Goal: Task Accomplishment & Management: Complete application form

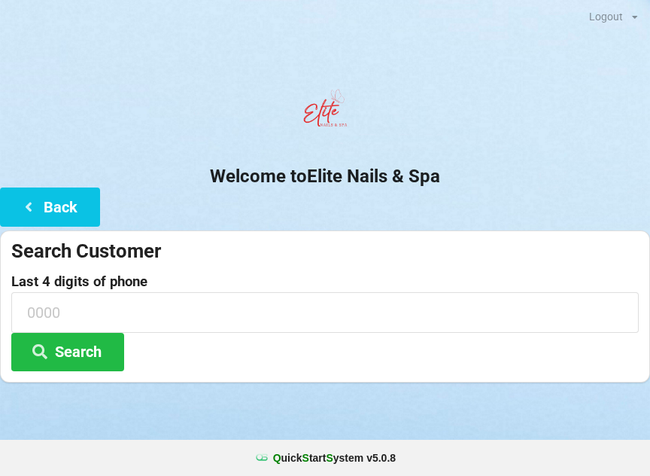
click at [68, 221] on button "Back" at bounding box center [50, 206] width 100 height 38
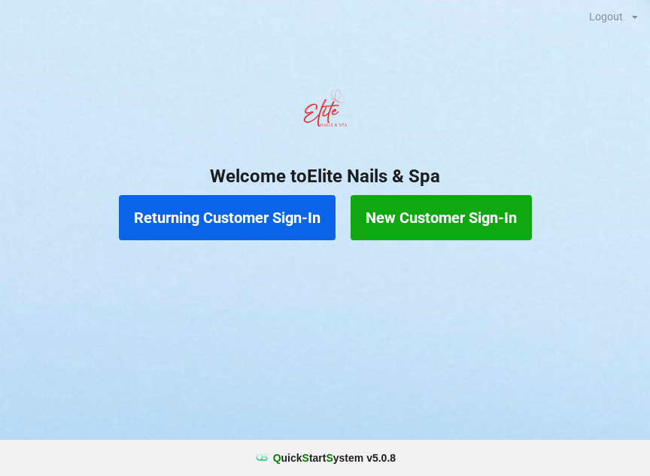
click at [486, 225] on button "New Customer Sign-In" at bounding box center [441, 217] width 181 height 45
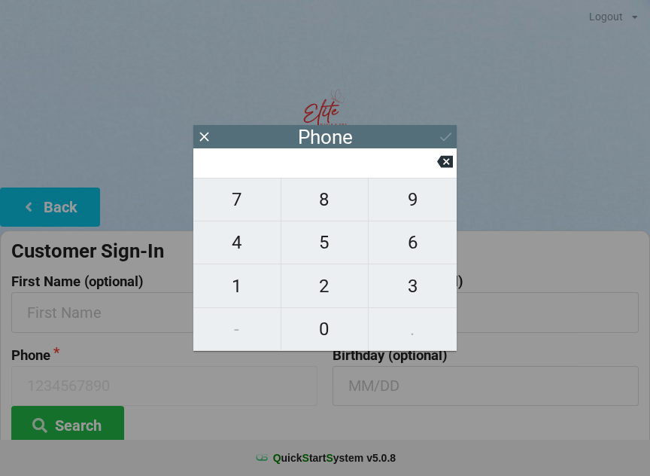
click at [250, 252] on span "4" at bounding box center [236, 243] width 87 height 32
type input "4"
click at [328, 327] on span "0" at bounding box center [324, 329] width 87 height 32
type input "40"
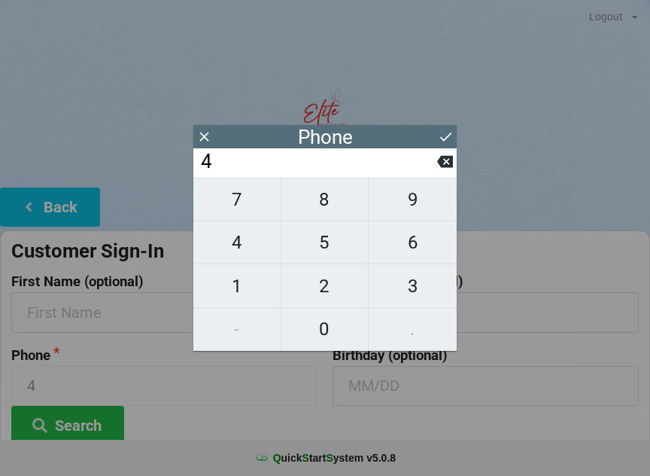
type input "40"
click at [259, 298] on span "1" at bounding box center [236, 286] width 87 height 32
type input "401"
click at [415, 243] on span "6" at bounding box center [413, 243] width 88 height 32
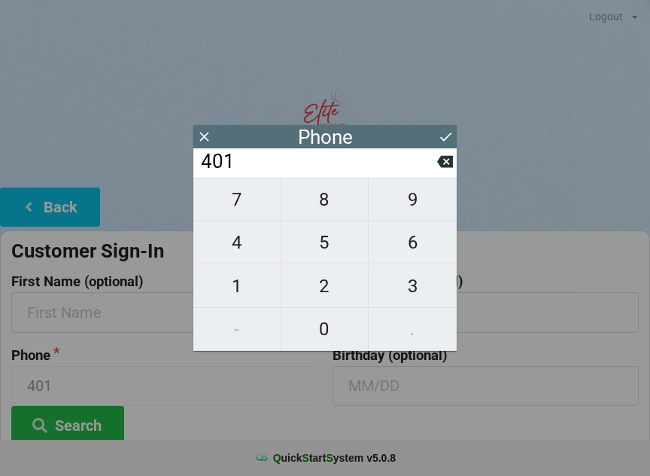
type input "4016"
click at [444, 158] on icon at bounding box center [445, 162] width 16 height 16
click at [434, 174] on input "401" at bounding box center [318, 162] width 238 height 24
click at [251, 285] on span "1" at bounding box center [236, 286] width 87 height 32
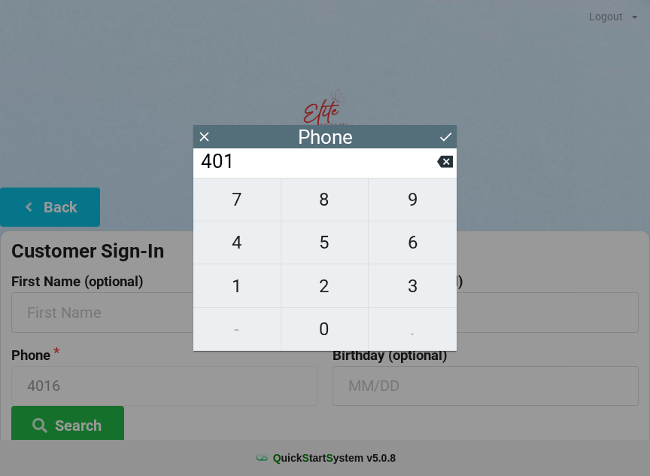
type input "4011"
click at [436, 171] on input "4011" at bounding box center [318, 162] width 238 height 24
click at [443, 166] on icon at bounding box center [445, 162] width 16 height 12
click at [452, 167] on icon at bounding box center [445, 162] width 16 height 12
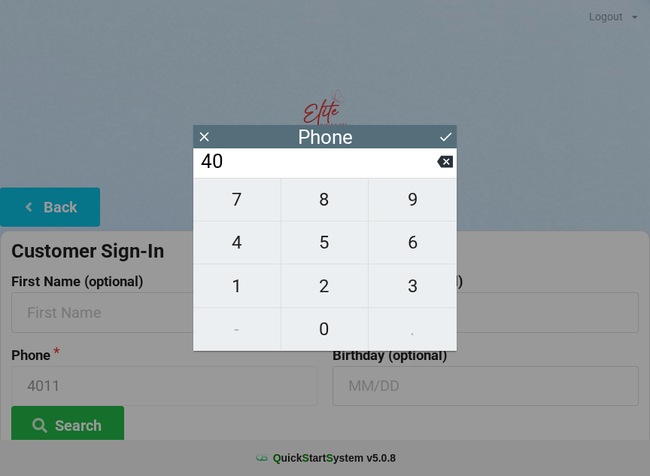
click at [241, 284] on span "1" at bounding box center [236, 286] width 87 height 32
type input "401"
click at [447, 168] on icon at bounding box center [445, 162] width 16 height 12
click at [253, 204] on span "7" at bounding box center [236, 200] width 87 height 32
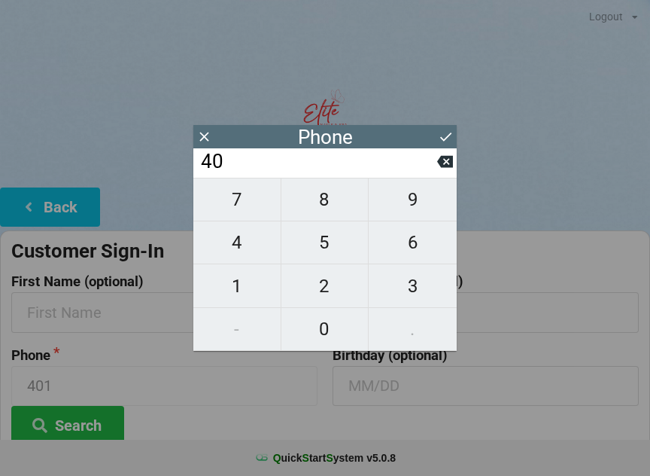
type input "407"
click at [424, 239] on span "6" at bounding box center [413, 243] width 88 height 32
type input "4076"
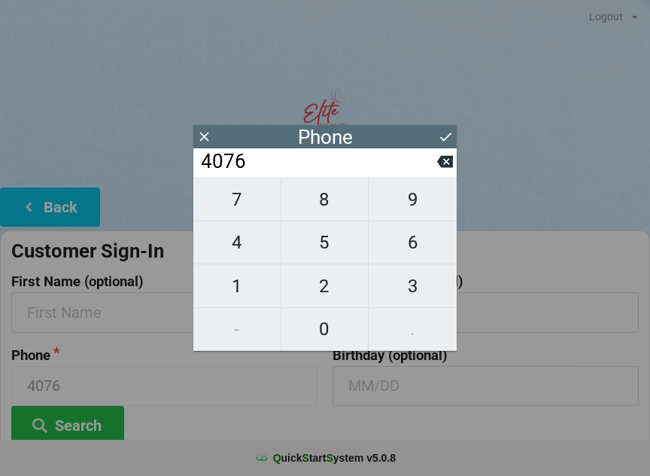
click at [418, 288] on span "3" at bounding box center [413, 286] width 88 height 32
type input "40763"
click at [343, 282] on span "2" at bounding box center [324, 286] width 87 height 32
type input "407632"
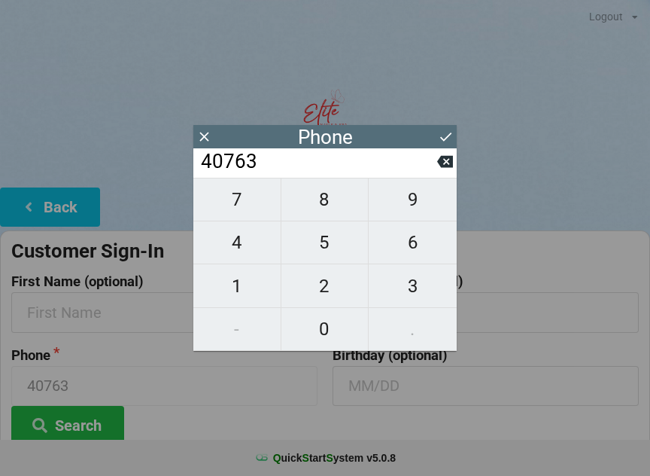
type input "407632"
click at [410, 288] on span "3" at bounding box center [413, 286] width 88 height 32
type input "4076323"
click at [347, 296] on span "2" at bounding box center [324, 286] width 87 height 32
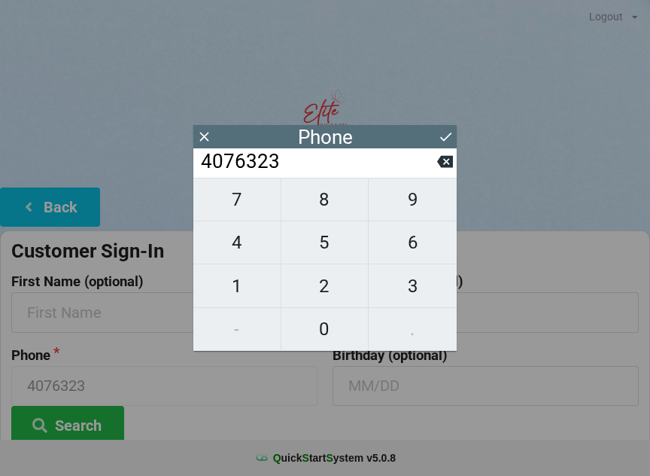
type input "40763232"
click at [239, 279] on span "1" at bounding box center [236, 286] width 87 height 32
type input "407632321"
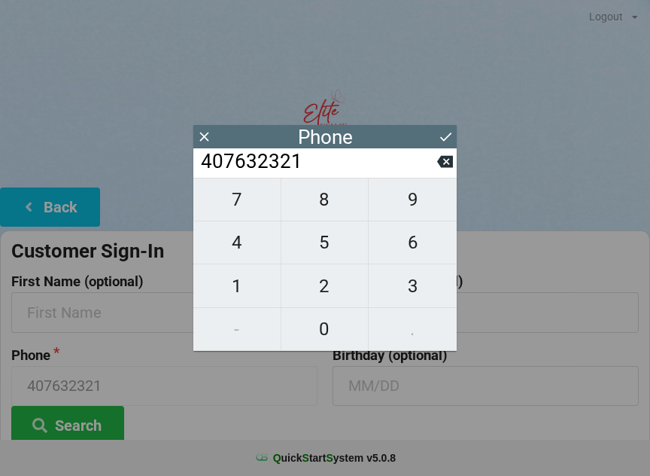
click at [420, 250] on span "6" at bounding box center [413, 243] width 88 height 32
type input "4076323216"
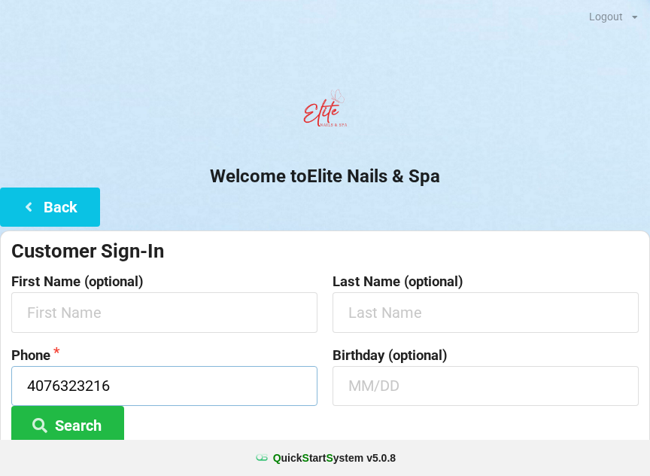
click at [239, 397] on input "4076323216" at bounding box center [164, 386] width 306 height 40
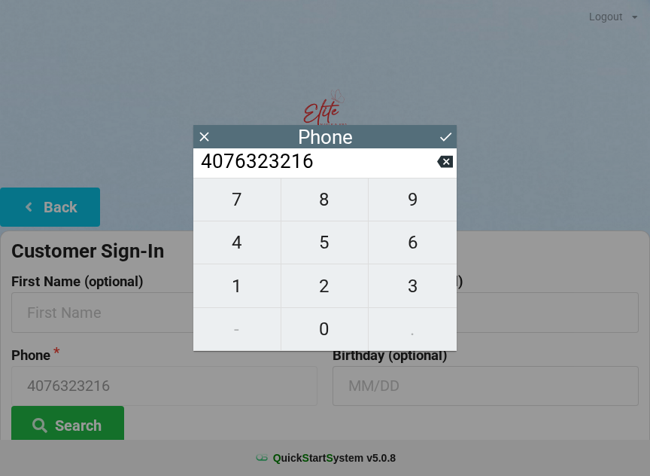
click at [444, 135] on icon at bounding box center [446, 137] width 16 height 16
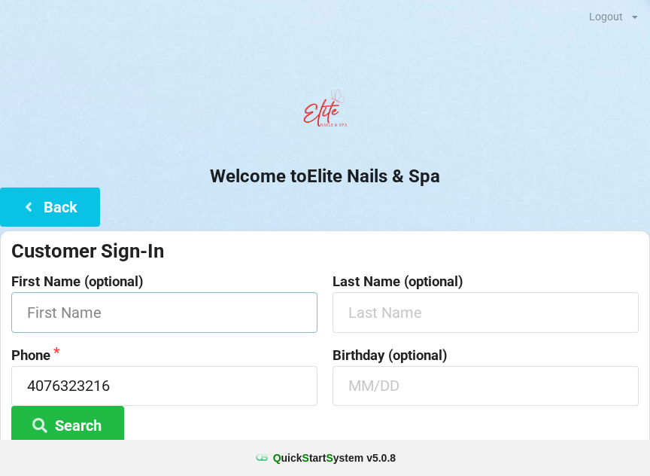
click at [196, 307] on input "text" at bounding box center [164, 312] width 306 height 40
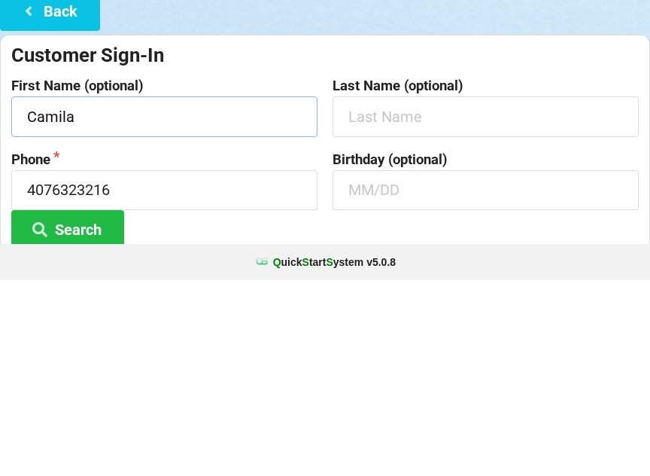
type input "Camila"
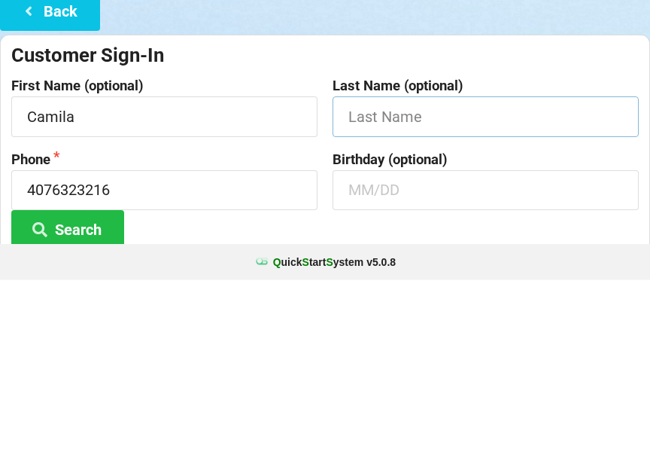
click at [461, 292] on input "text" at bounding box center [486, 312] width 306 height 40
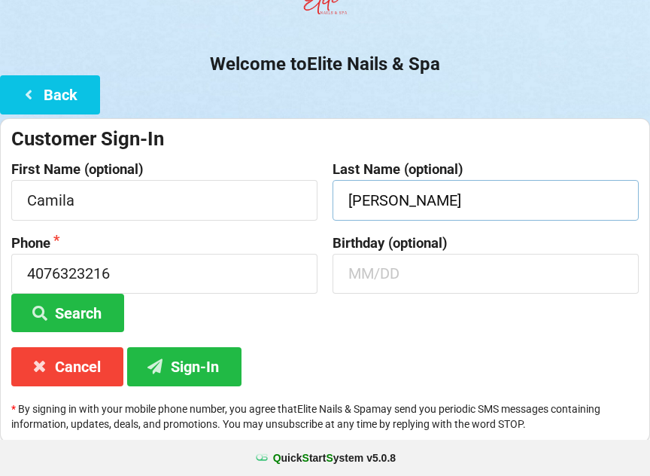
type input "[PERSON_NAME]"
click at [196, 362] on button "Sign-In" at bounding box center [184, 366] width 114 height 38
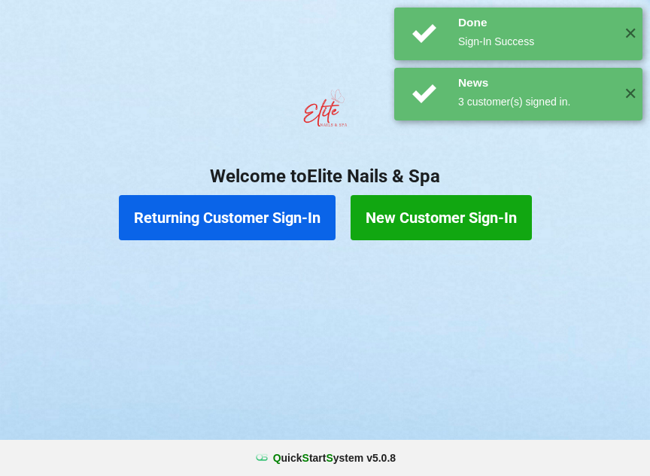
scroll to position [0, 0]
